Goal: Information Seeking & Learning: Learn about a topic

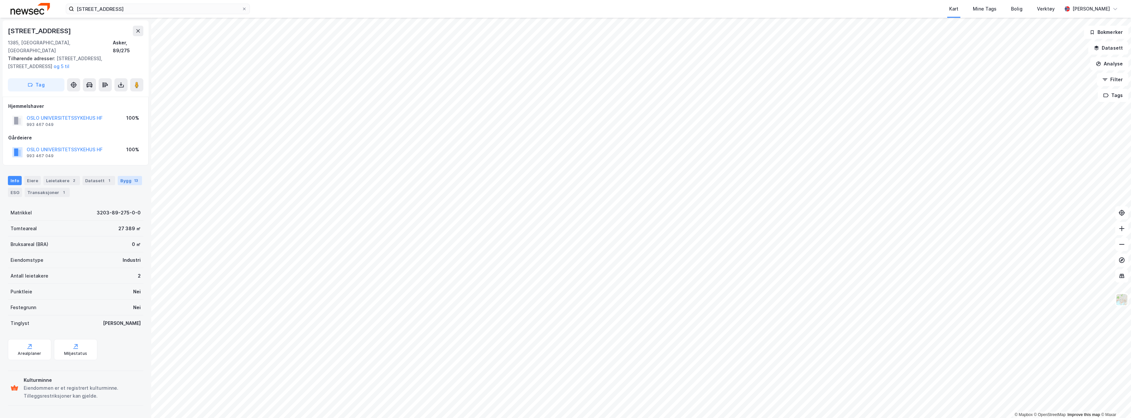
click at [122, 176] on div "Bygg 13" at bounding box center [130, 180] width 24 height 9
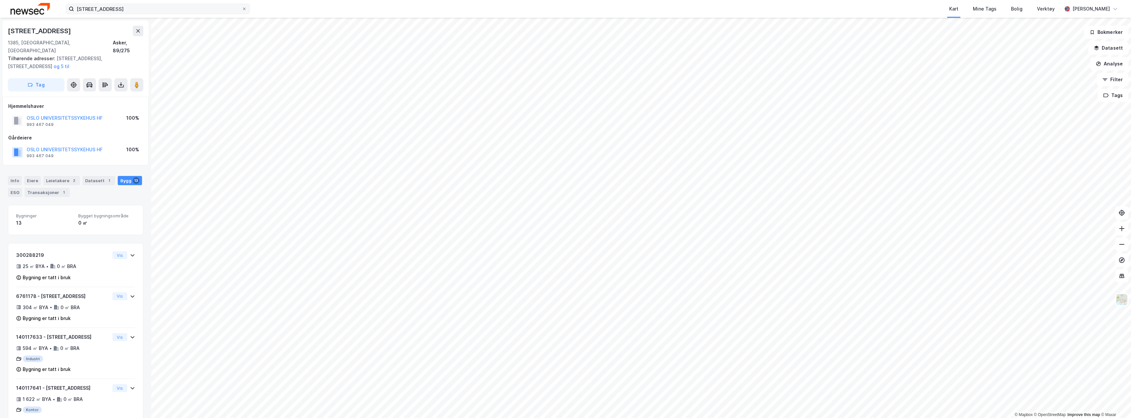
click at [135, 30] on button at bounding box center [138, 31] width 11 height 11
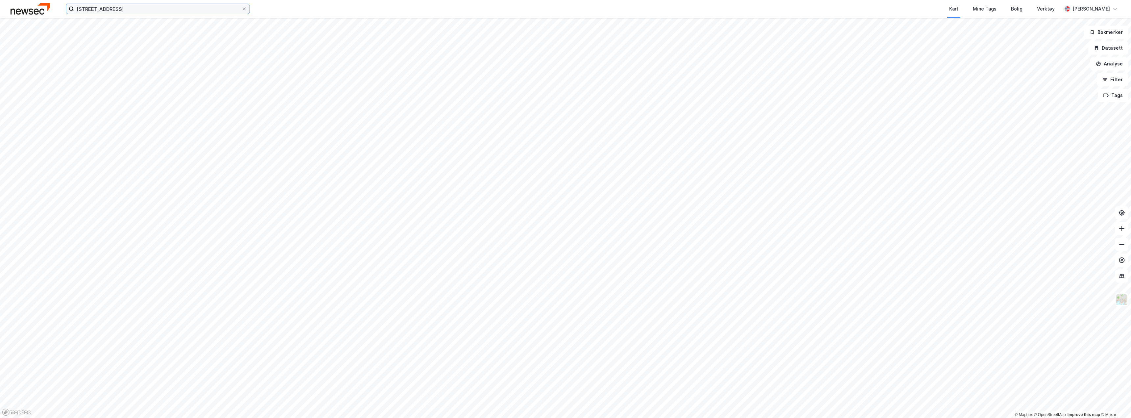
click at [130, 10] on input "[STREET_ADDRESS]" at bounding box center [158, 9] width 168 height 10
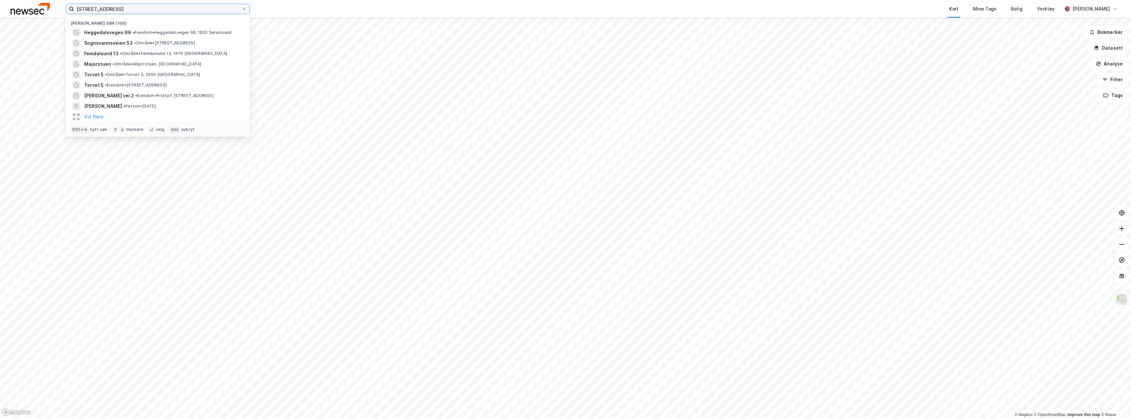
click at [127, 10] on input "[STREET_ADDRESS]" at bounding box center [158, 9] width 168 height 10
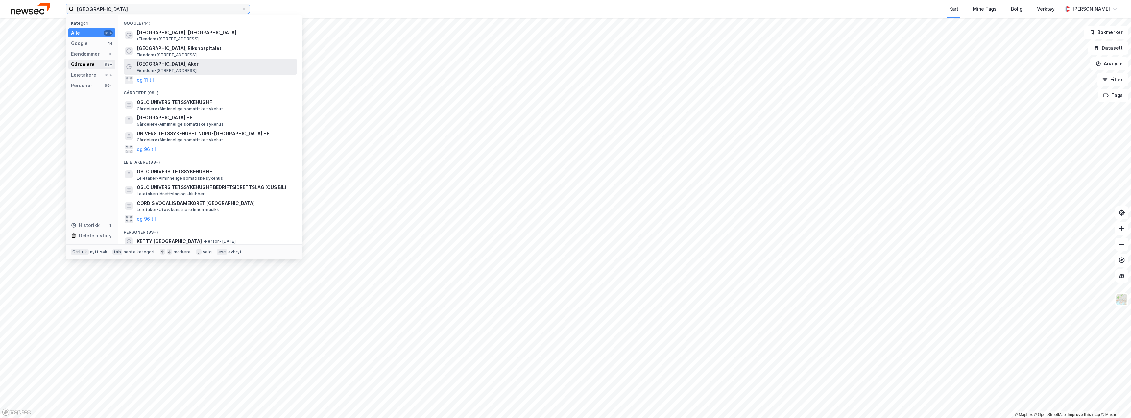
type input "[GEOGRAPHIC_DATA]"
click at [86, 65] on div "Gårdeiere" at bounding box center [83, 64] width 24 height 8
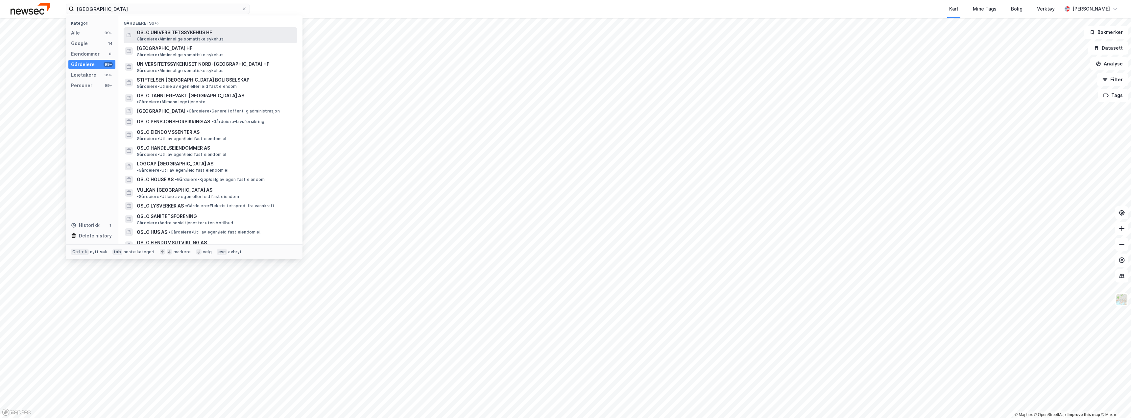
click at [179, 36] on span "Gårdeiere • Alminnelige somatiske sykehus" at bounding box center [180, 38] width 87 height 5
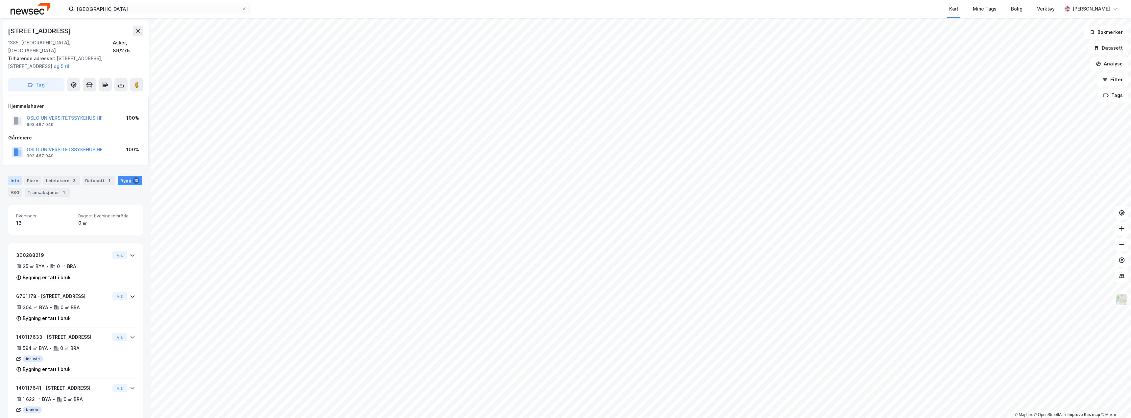
click at [12, 176] on div "Info" at bounding box center [15, 180] width 14 height 9
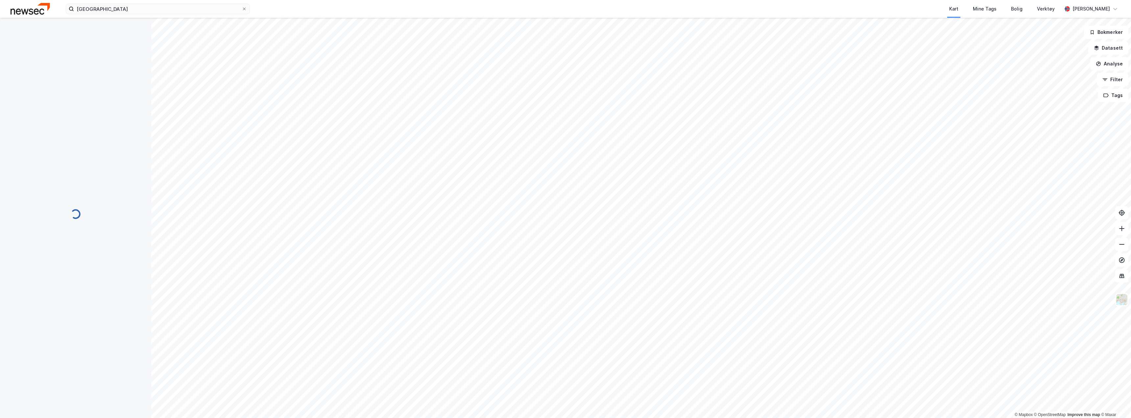
scroll to position [1, 0]
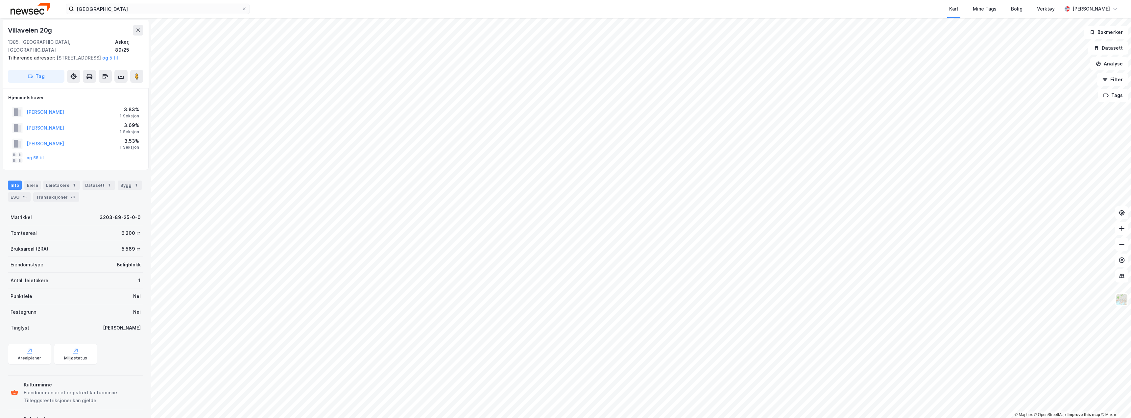
click at [615, 1] on div "oslo universitetssykehus Kart Mine Tags Bolig Verktøy [PERSON_NAME] © Mapbox © …" at bounding box center [565, 209] width 1131 height 418
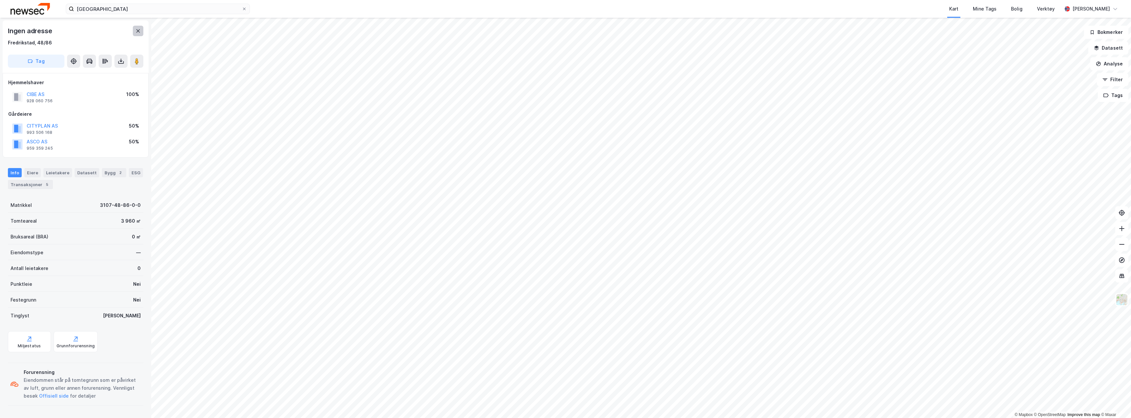
click at [139, 32] on icon at bounding box center [138, 30] width 4 height 3
